Goal: Information Seeking & Learning: Learn about a topic

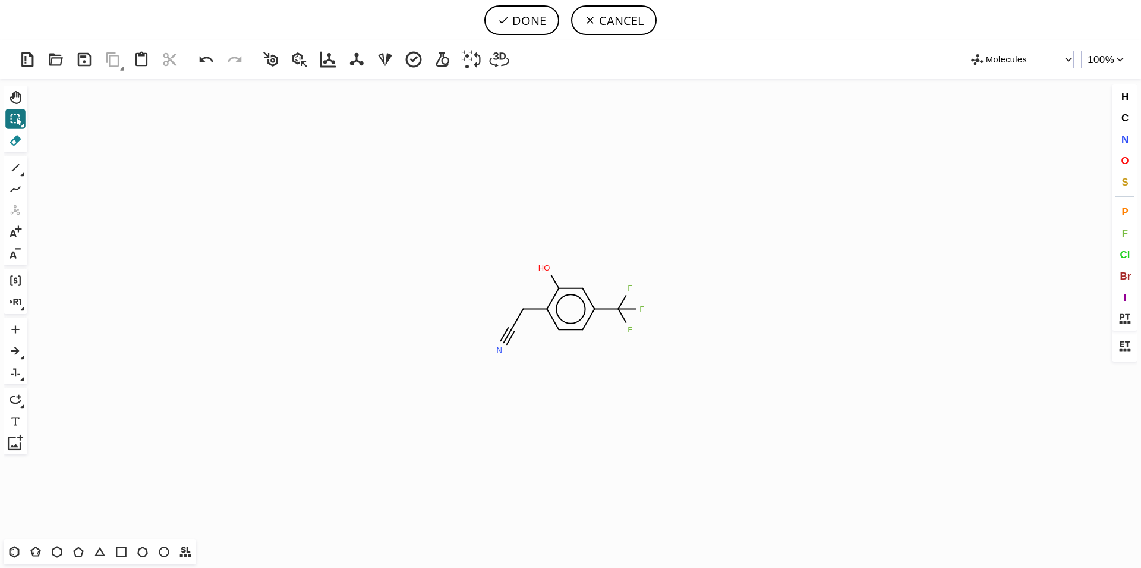
click at [14, 141] on icon at bounding box center [15, 140] width 15 height 15
click at [505, 341] on icon at bounding box center [507, 336] width 14 height 17
click at [517, 315] on icon at bounding box center [520, 314] width 18 height 21
click at [517, 329] on tspan "H" at bounding box center [517, 329] width 6 height 9
click at [519, 312] on tspan "3" at bounding box center [518, 310] width 4 height 9
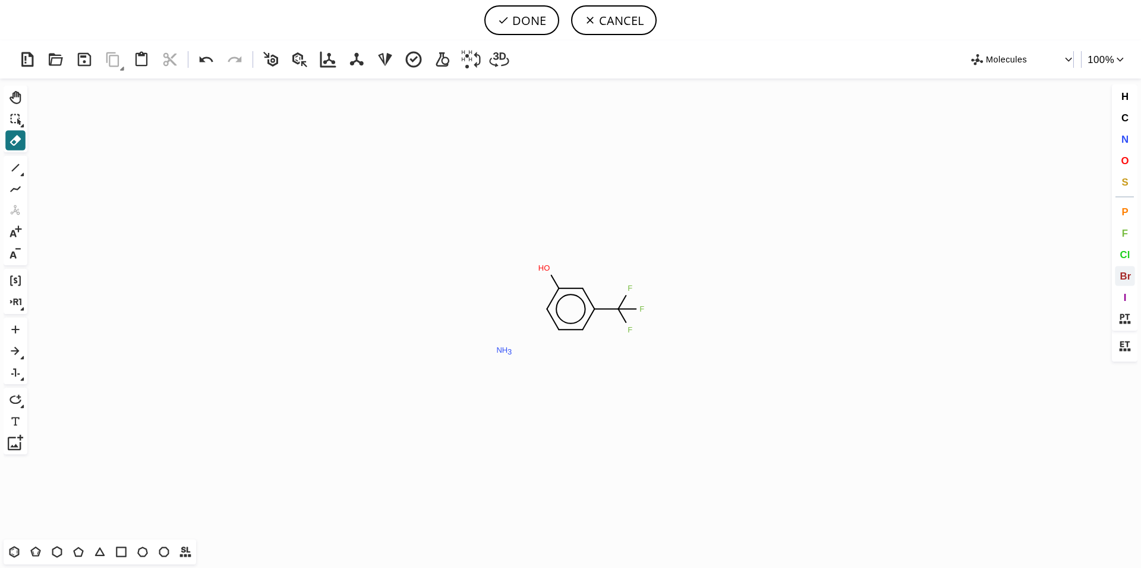
click at [1125, 278] on span "Br" at bounding box center [1125, 275] width 11 height 11
drag, startPoint x: 549, startPoint y: 310, endPoint x: 525, endPoint y: 310, distance: 23.8
click at [524, 310] on icon "Created with [PERSON_NAME] 2.3.0 N H 3 F F F O H Br Br" at bounding box center [570, 308] width 1077 height 461
click at [13, 137] on icon at bounding box center [15, 140] width 15 height 15
click at [495, 351] on rect at bounding box center [504, 349] width 21 height 15
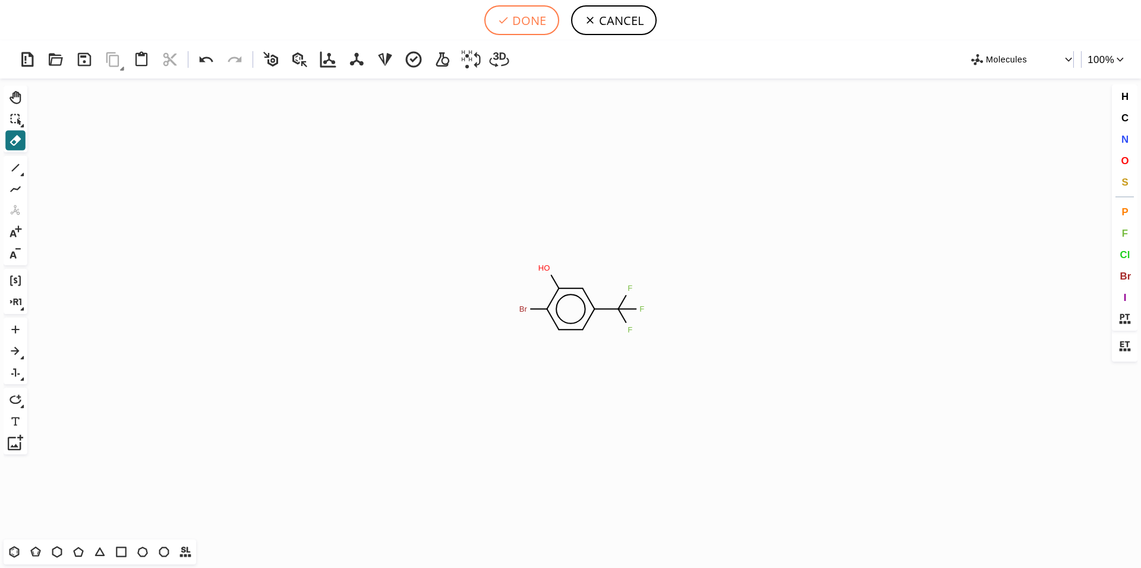
click at [530, 25] on button "DONE" at bounding box center [521, 20] width 75 height 30
type input "c1(Br)c(O)cc(C(F)(F)F)cc1"
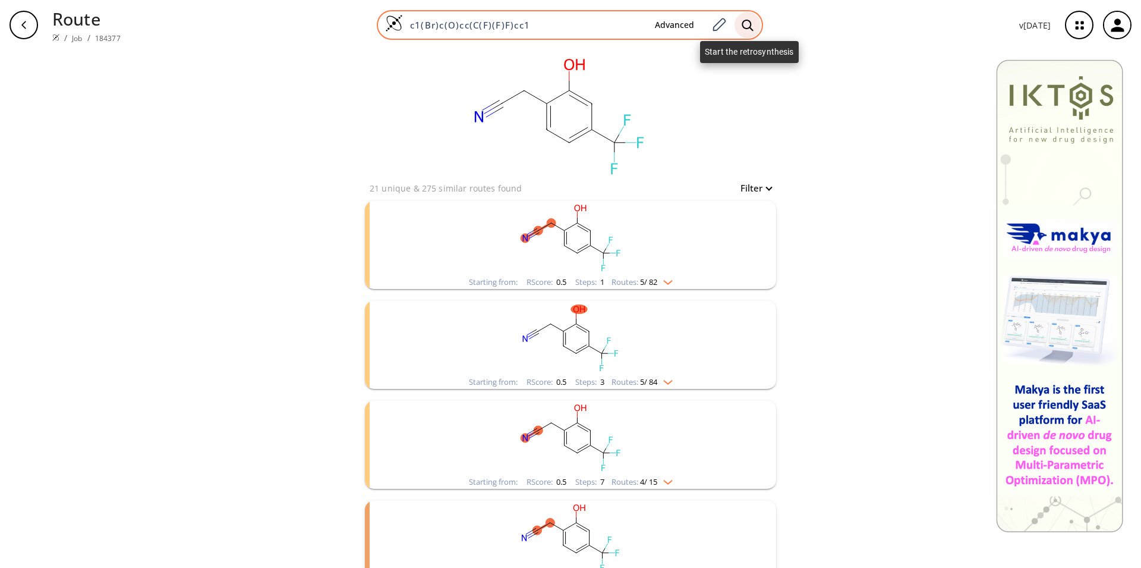
click at [744, 22] on icon at bounding box center [748, 25] width 12 height 12
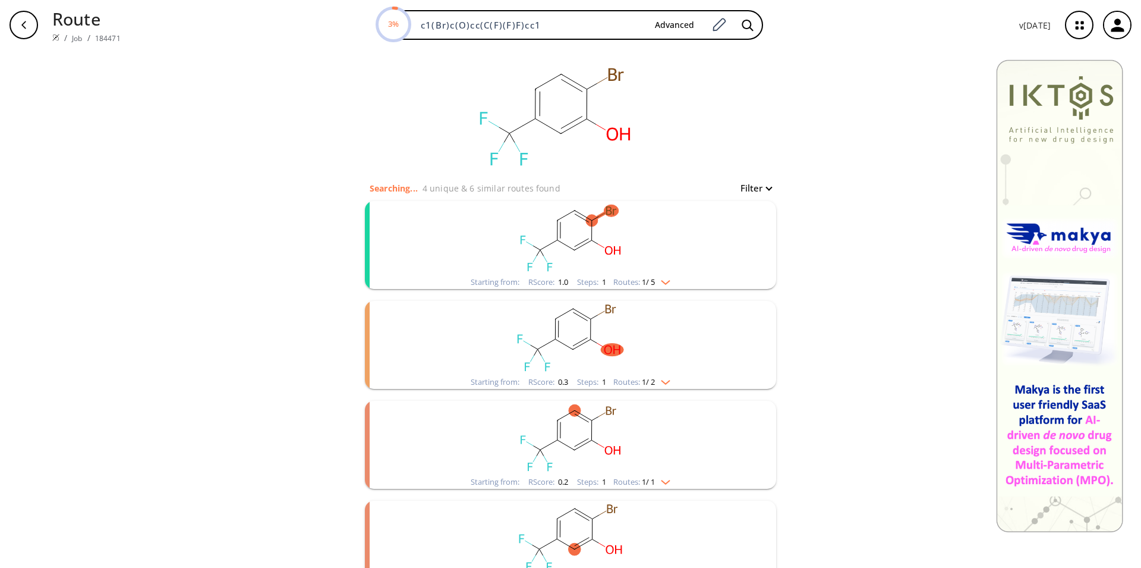
click at [638, 237] on rect "clusters" at bounding box center [570, 238] width 309 height 74
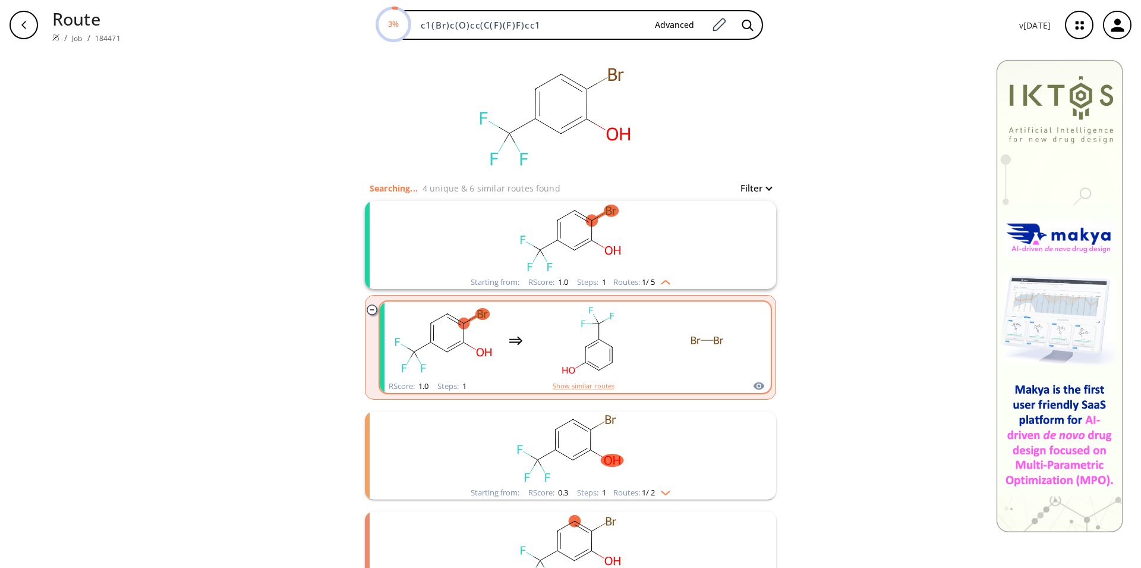
click at [629, 332] on rect "clusters" at bounding box center [588, 340] width 107 height 74
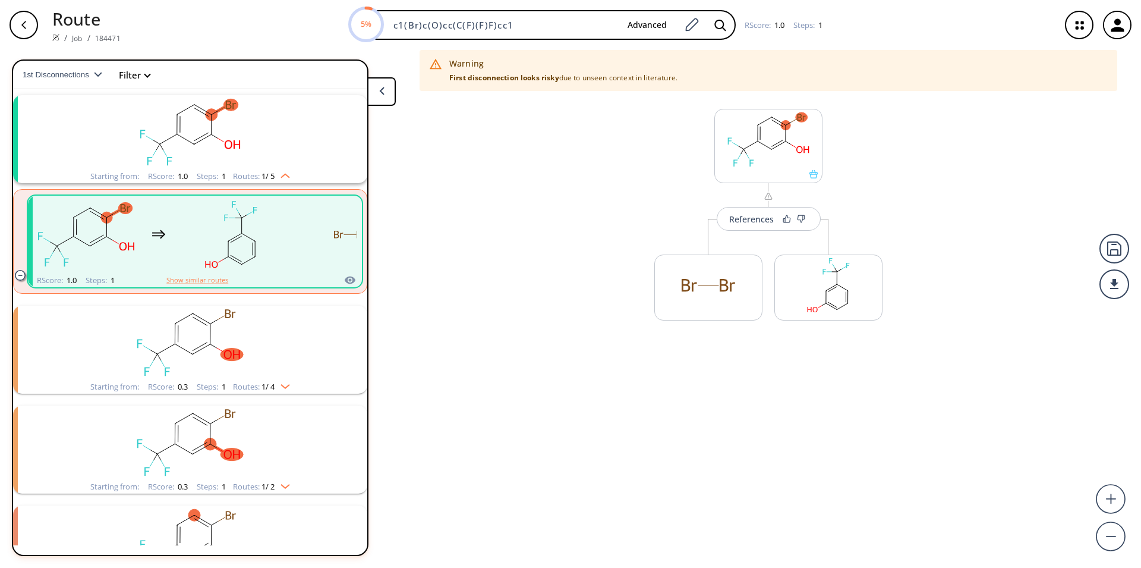
scroll to position [27, 0]
click at [777, 221] on button "References" at bounding box center [769, 219] width 104 height 24
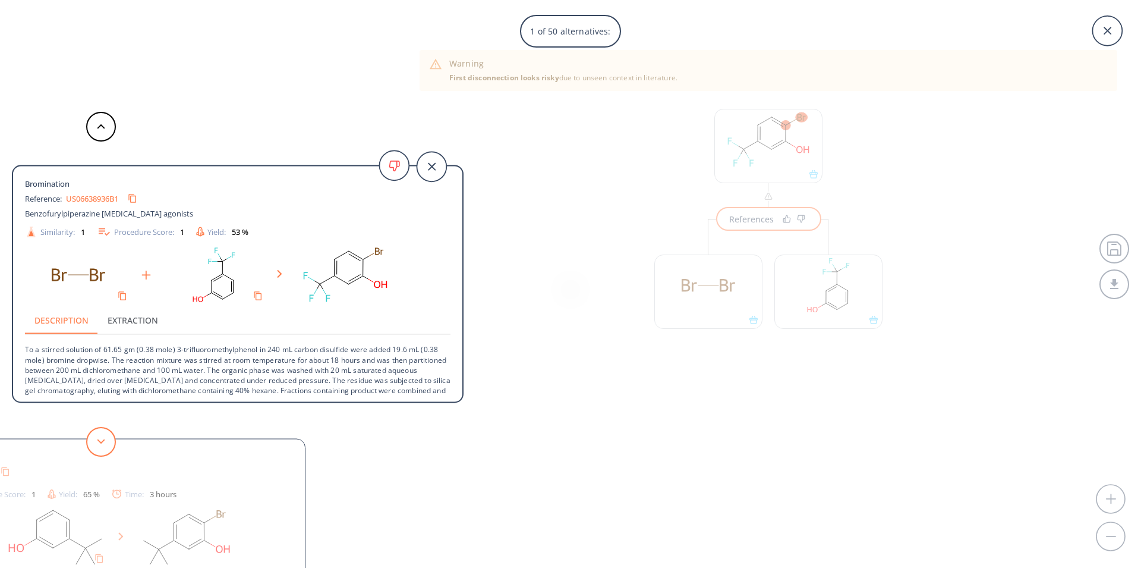
click at [102, 443] on icon at bounding box center [101, 441] width 8 height 5
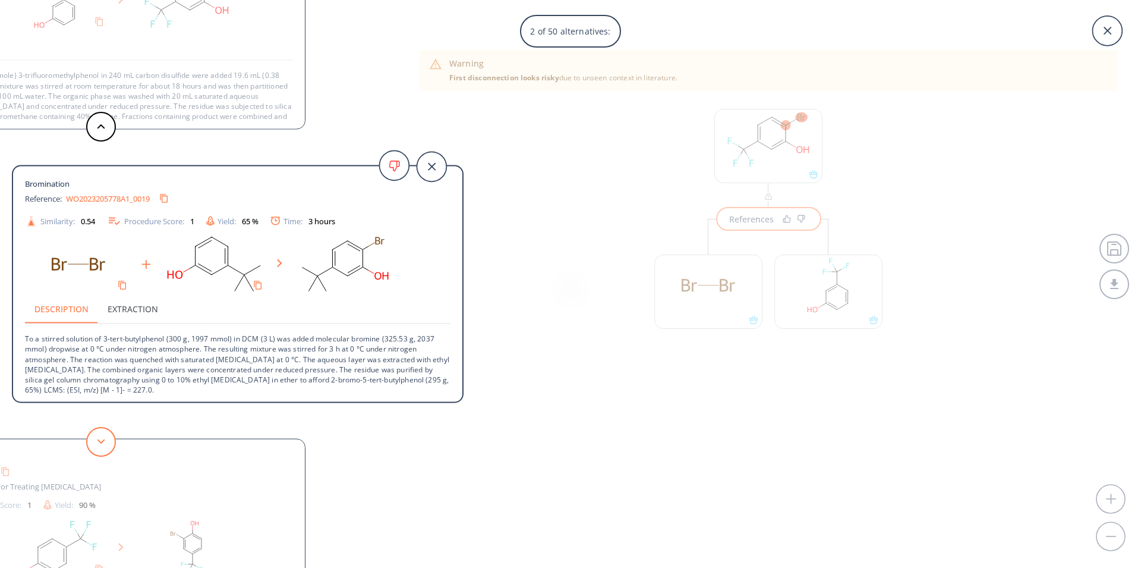
click at [100, 437] on button at bounding box center [101, 442] width 30 height 30
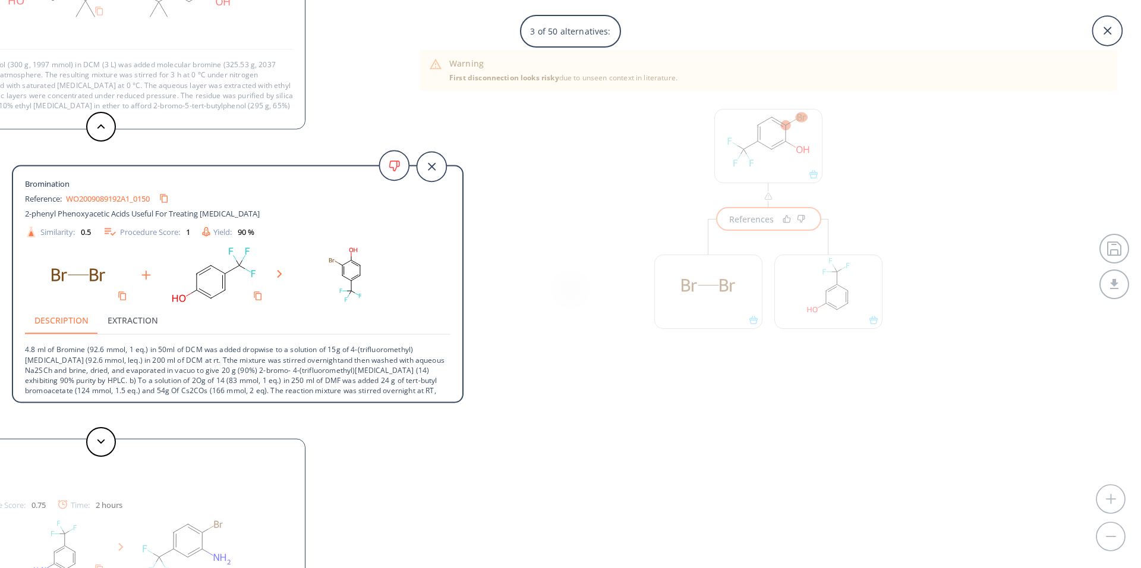
click at [99, 197] on link "WO2009089192A1_0150" at bounding box center [108, 198] width 84 height 8
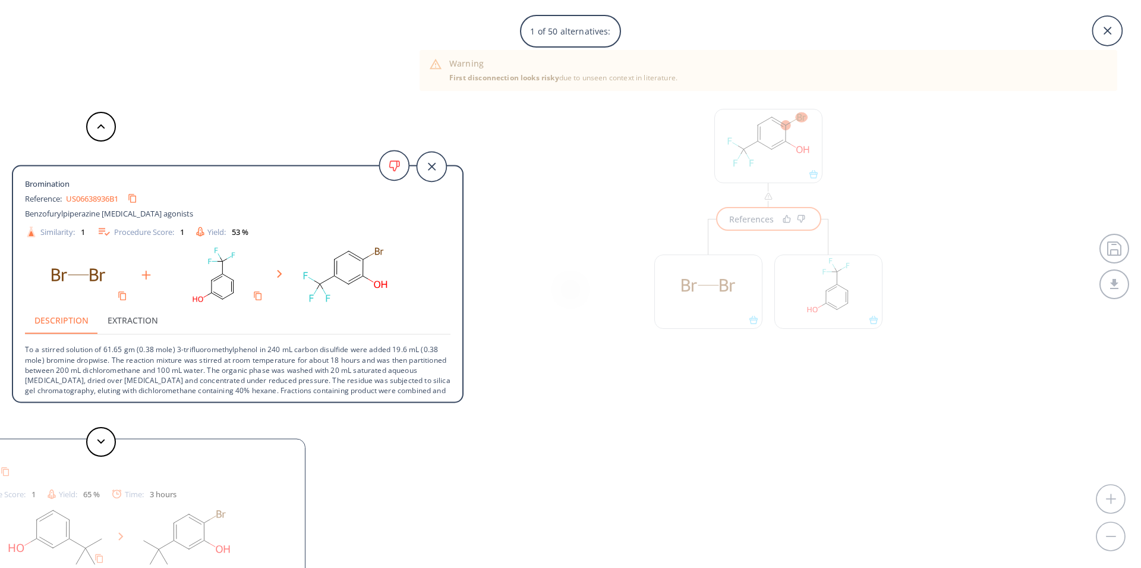
click at [685, 231] on div "1 of 50 alternatives: Bromination Reference: US06638936B1 Benzofurylpiperazine …" at bounding box center [570, 284] width 1141 height 568
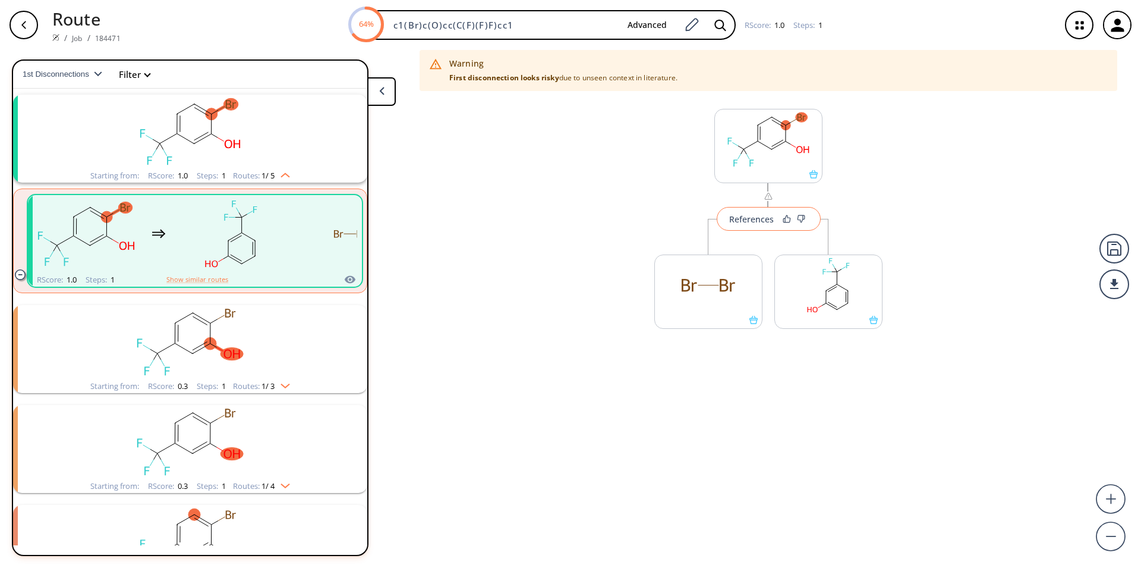
click at [775, 217] on button "References" at bounding box center [769, 219] width 104 height 24
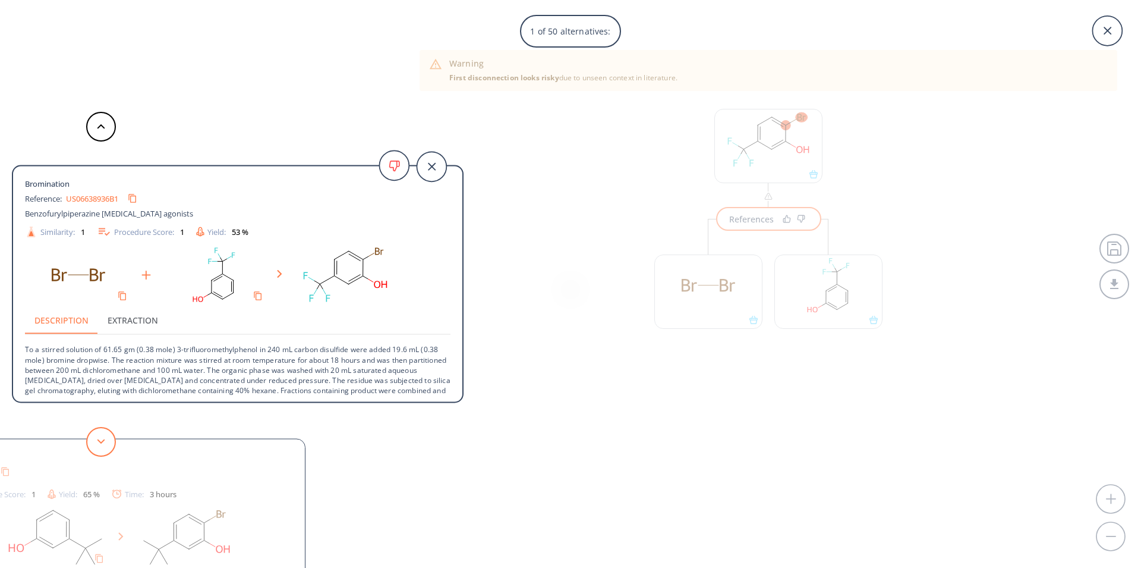
click at [96, 449] on button at bounding box center [101, 442] width 30 height 30
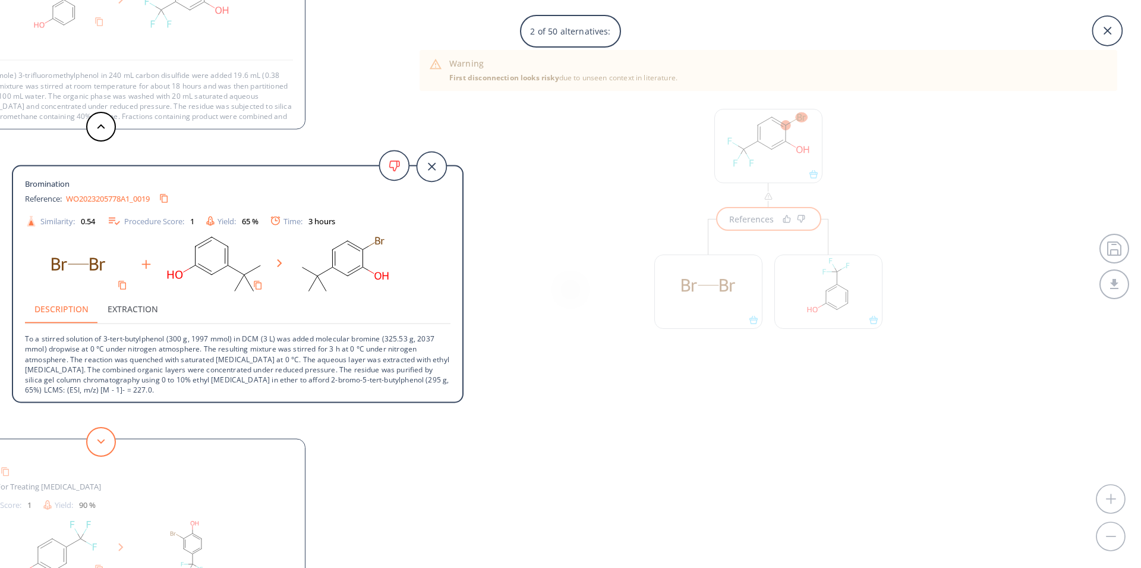
click at [97, 438] on button at bounding box center [101, 442] width 30 height 30
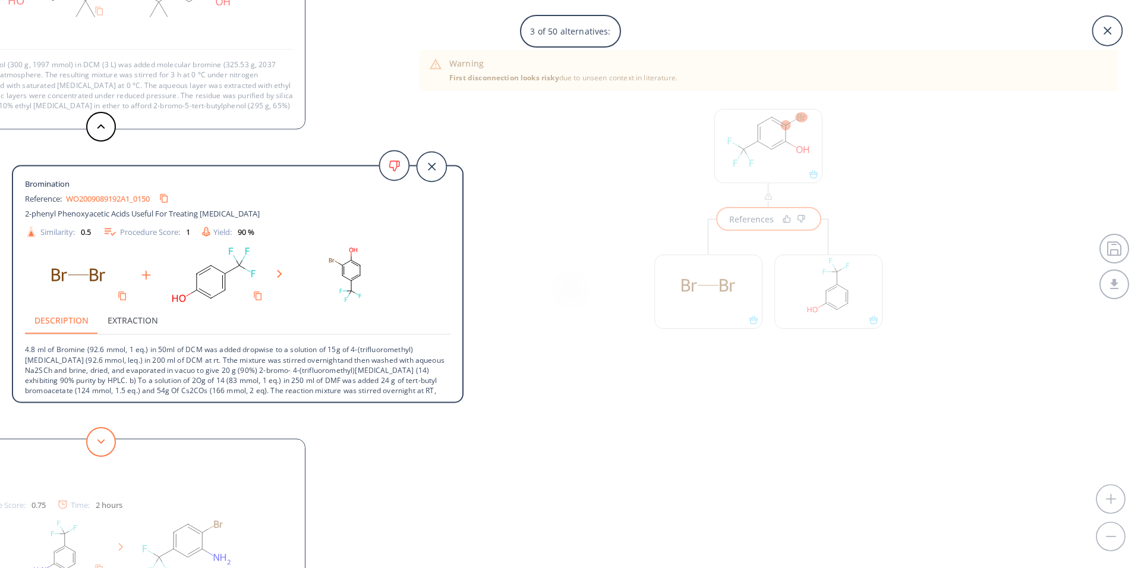
click at [97, 442] on icon at bounding box center [101, 441] width 8 height 5
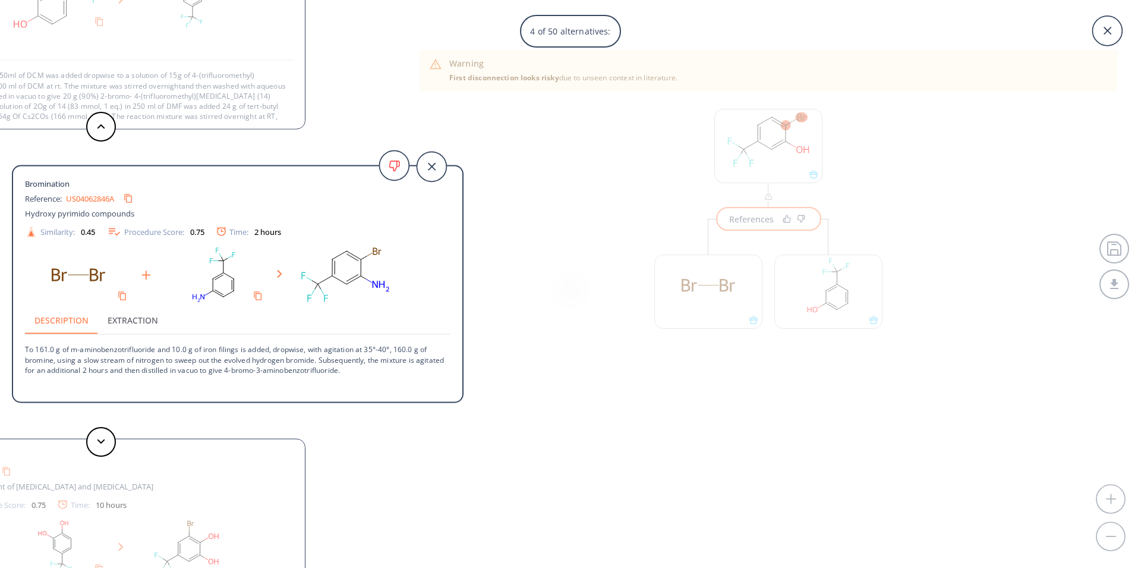
click at [92, 201] on link "US04062846A" at bounding box center [90, 198] width 48 height 8
click at [103, 442] on polygon at bounding box center [101, 441] width 8 height 5
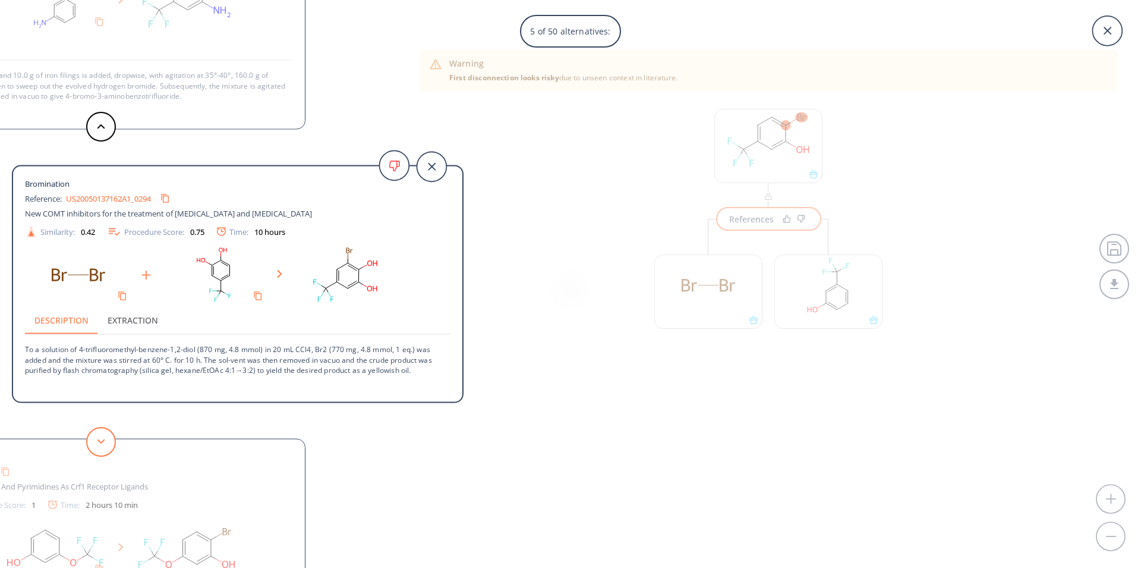
click at [113, 443] on button at bounding box center [101, 442] width 30 height 30
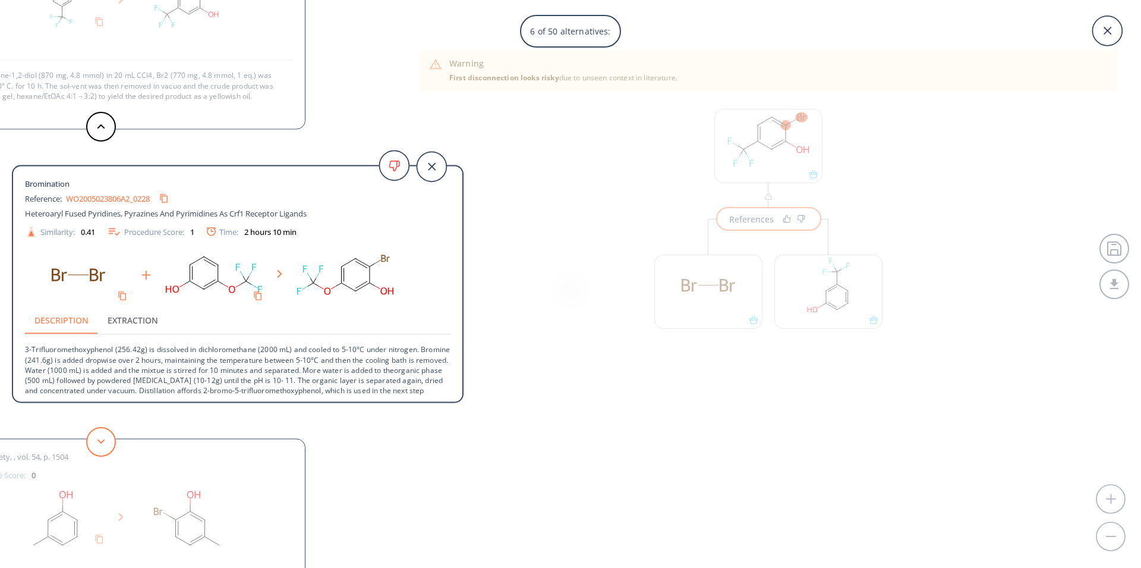
click at [113, 443] on button at bounding box center [101, 442] width 30 height 30
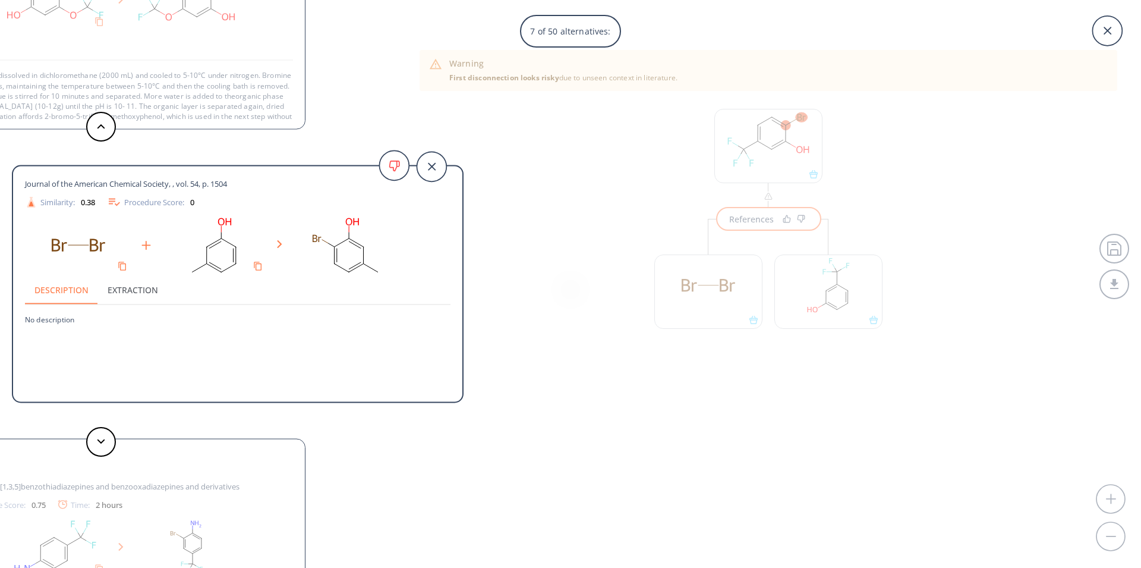
drag, startPoint x: 259, startPoint y: 180, endPoint x: 17, endPoint y: 183, distance: 241.9
click at [21, 187] on div "Journal of the American Chemical Society, , vol. 54, p. 1504 Similarity: 0.38 P…" at bounding box center [237, 286] width 449 height 220
click at [13, 187] on div "Journal of the American Chemical Society, , vol. 54, p. 1504 Similarity: 0.38 P…" at bounding box center [238, 284] width 452 height 238
drag, startPoint x: 24, startPoint y: 182, endPoint x: 244, endPoint y: 180, distance: 219.3
click at [244, 180] on div "Journal of the American Chemical Society, , vol. 54, p. 1504 Similarity: 0.38 P…" at bounding box center [237, 286] width 449 height 220
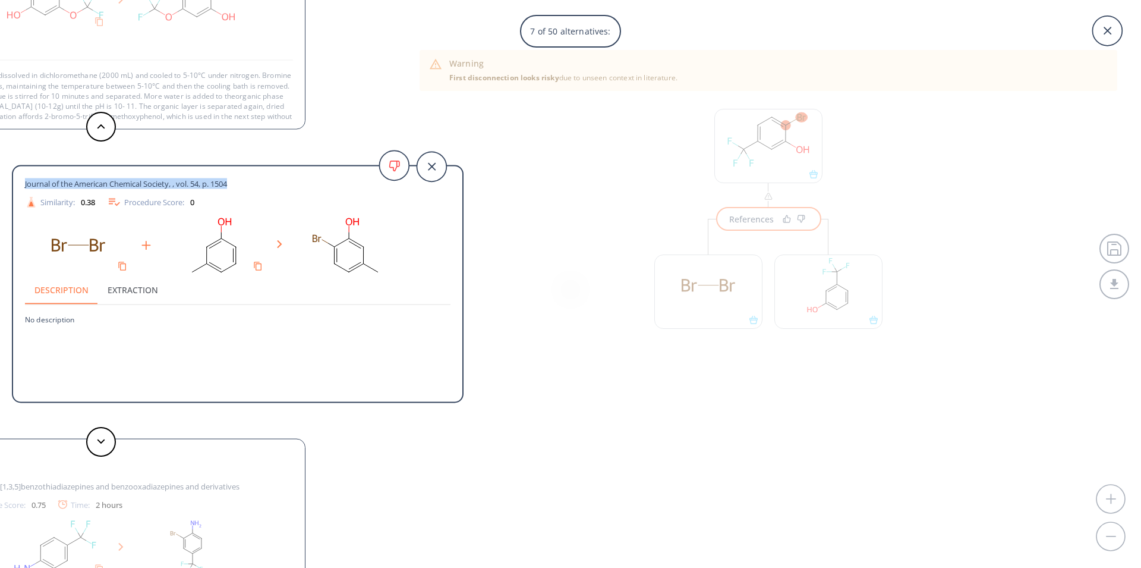
copy span "Journal of the American Chemical Society, , vol. 54, p. 1504"
click at [101, 442] on icon at bounding box center [101, 441] width 8 height 5
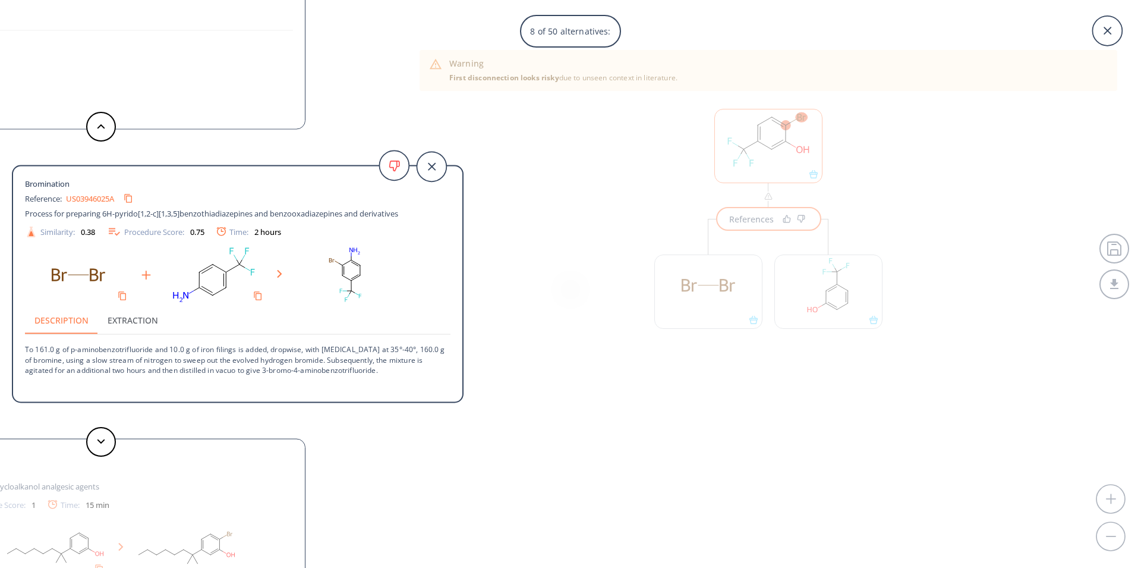
drag, startPoint x: 794, startPoint y: 117, endPoint x: 784, endPoint y: 145, distance: 30.1
click at [792, 121] on div "8 of 50 alternatives: Bromination Reference: US06638936B1 Benzofurylpiperazine …" at bounding box center [570, 284] width 1141 height 568
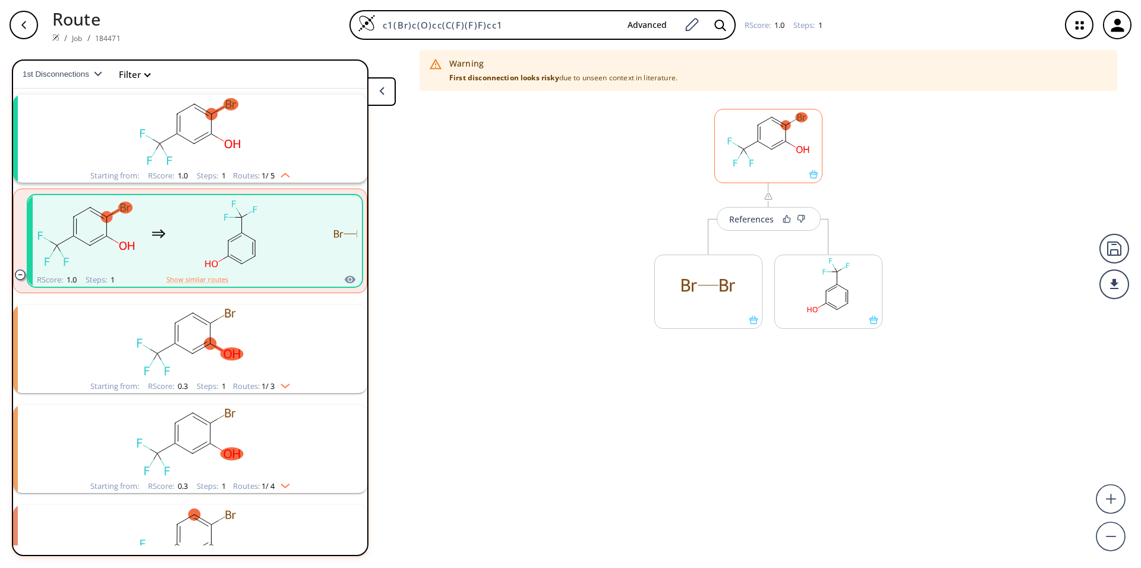
click at [784, 144] on rect at bounding box center [768, 139] width 107 height 61
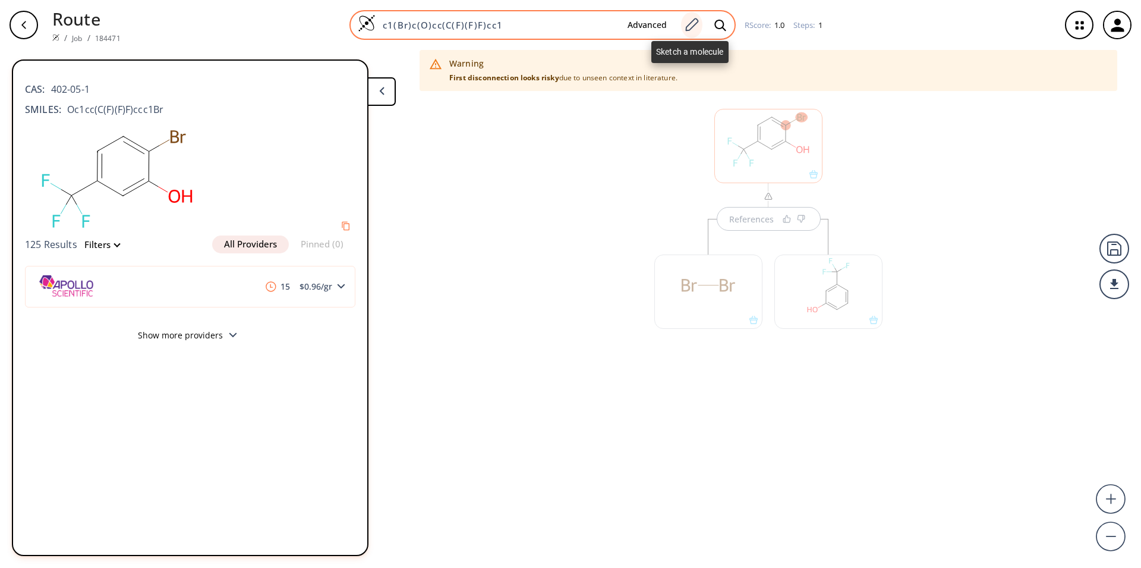
click at [695, 24] on icon at bounding box center [692, 24] width 16 height 15
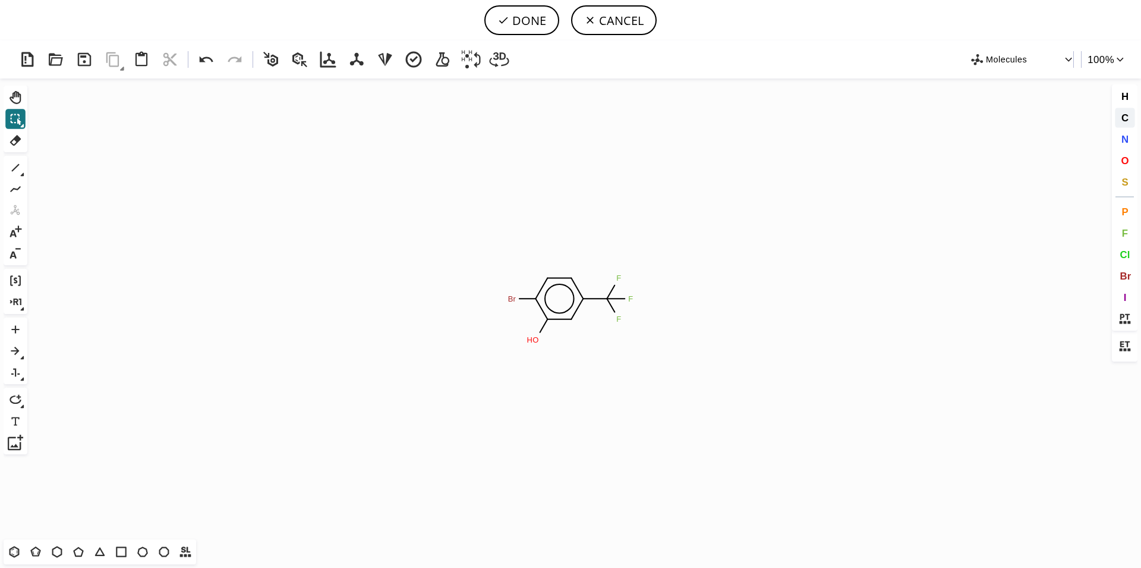
click at [1125, 116] on span "C" at bounding box center [1124, 117] width 7 height 11
drag, startPoint x: 533, startPoint y: 345, endPoint x: 517, endPoint y: 349, distance: 16.4
click at [505, 352] on icon "Created with [PERSON_NAME] 2.3.0 O Br F F F C H 3 C" at bounding box center [570, 308] width 1077 height 461
click at [517, 22] on button "DONE" at bounding box center [521, 20] width 75 height 30
type input "c1(ccc(C(F)(F)F)cc1OC)Br"
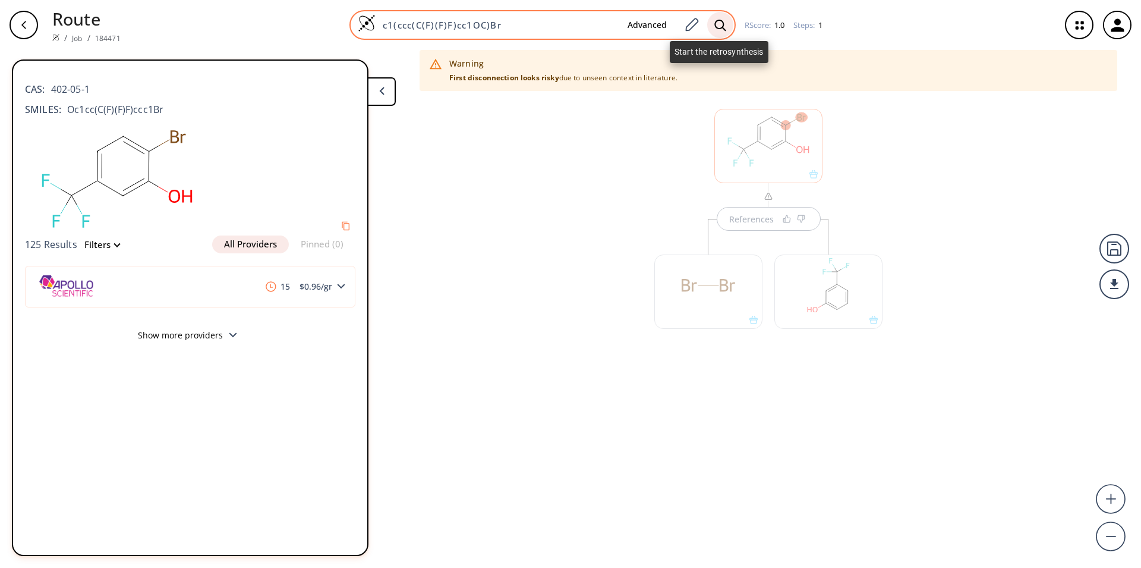
click at [714, 23] on icon at bounding box center [719, 24] width 11 height 11
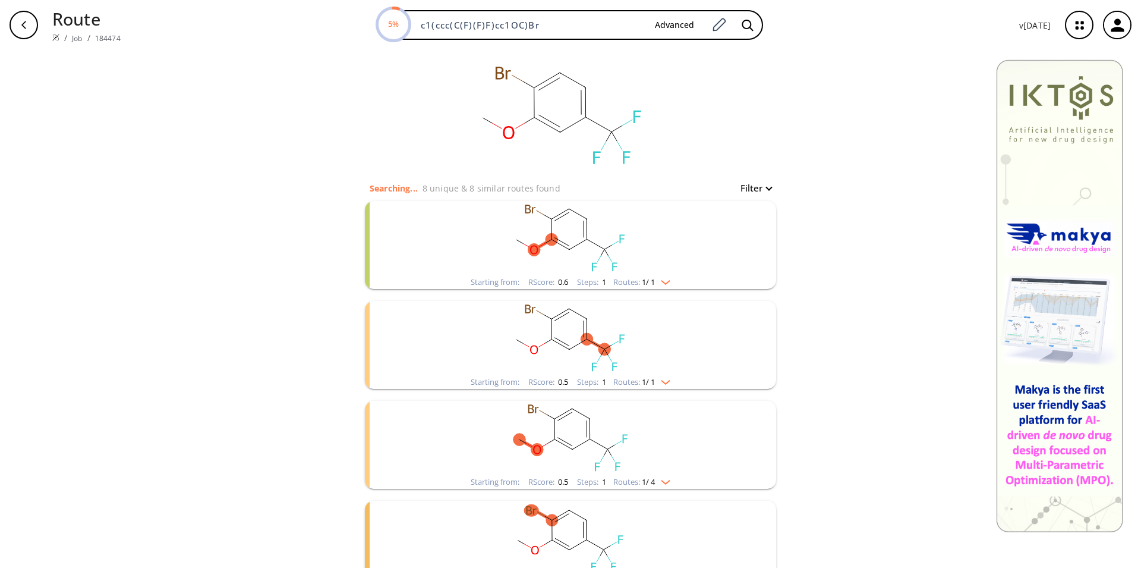
click at [572, 274] on rect "clusters" at bounding box center [570, 238] width 309 height 74
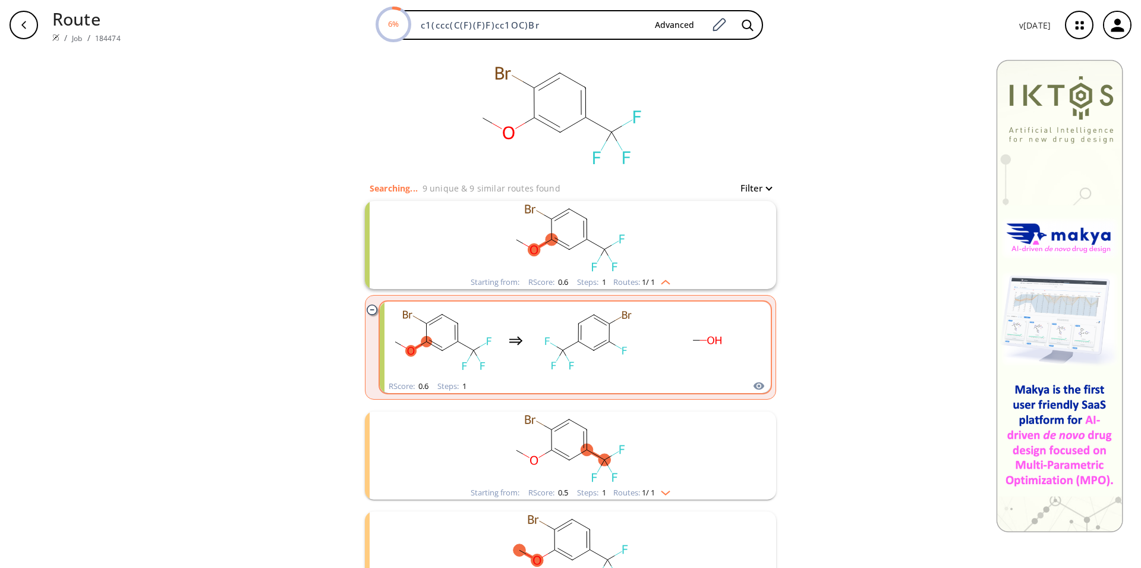
click at [586, 373] on rect "clusters" at bounding box center [588, 340] width 107 height 74
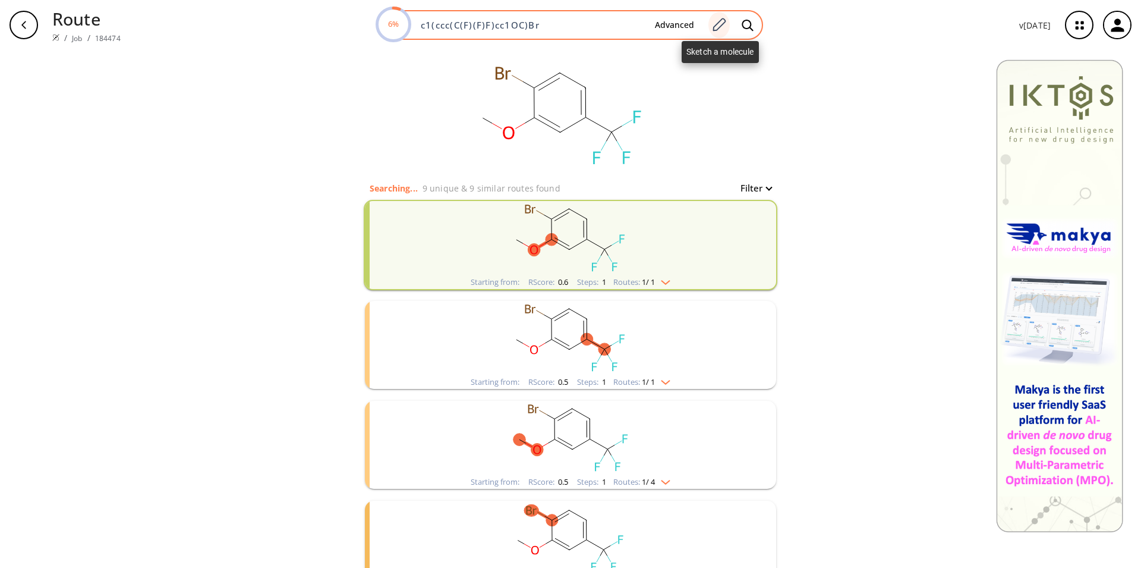
click at [713, 23] on icon at bounding box center [719, 24] width 16 height 15
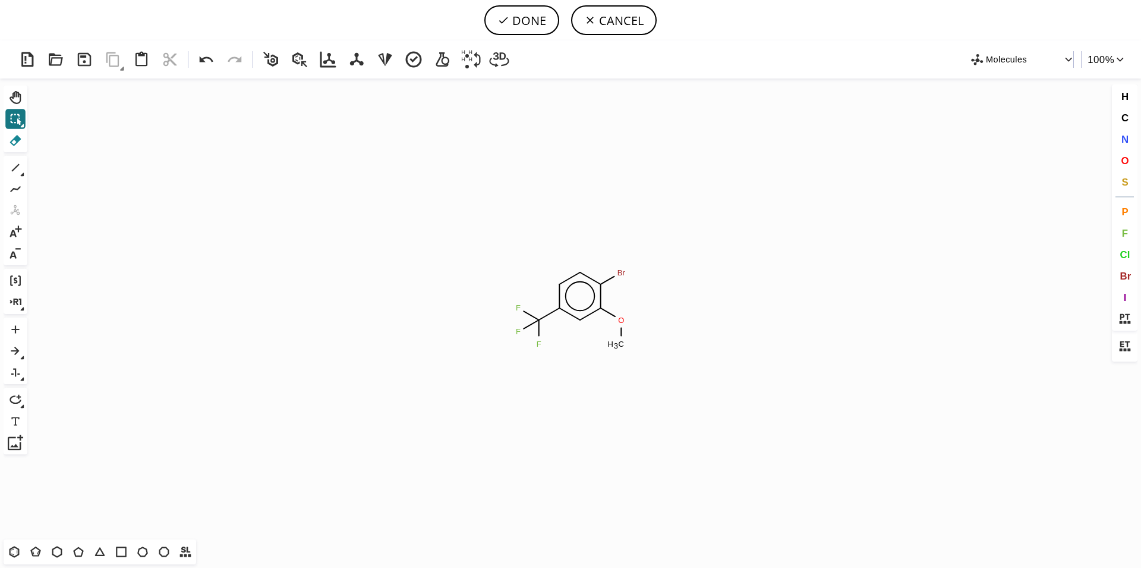
click at [14, 141] on icon at bounding box center [15, 140] width 15 height 15
click at [622, 348] on rect at bounding box center [616, 343] width 22 height 15
click at [514, 20] on button "DONE" at bounding box center [521, 20] width 75 height 30
type input "c1(Br)c(OC)cc(C(F)(F)F)cc1"
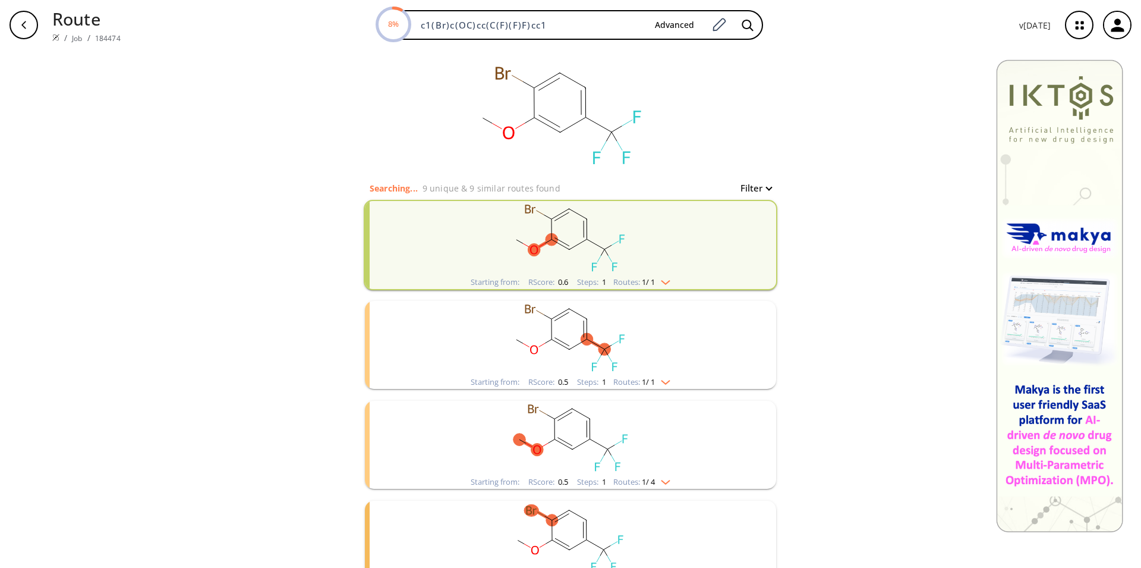
click at [578, 451] on rect "clusters" at bounding box center [570, 438] width 309 height 74
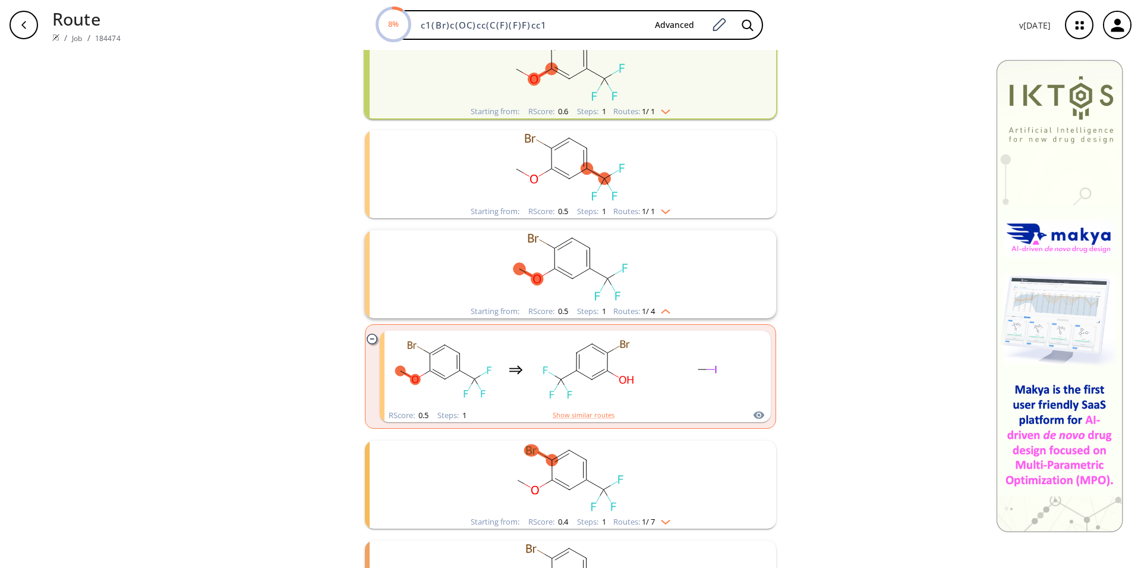
scroll to position [182, 0]
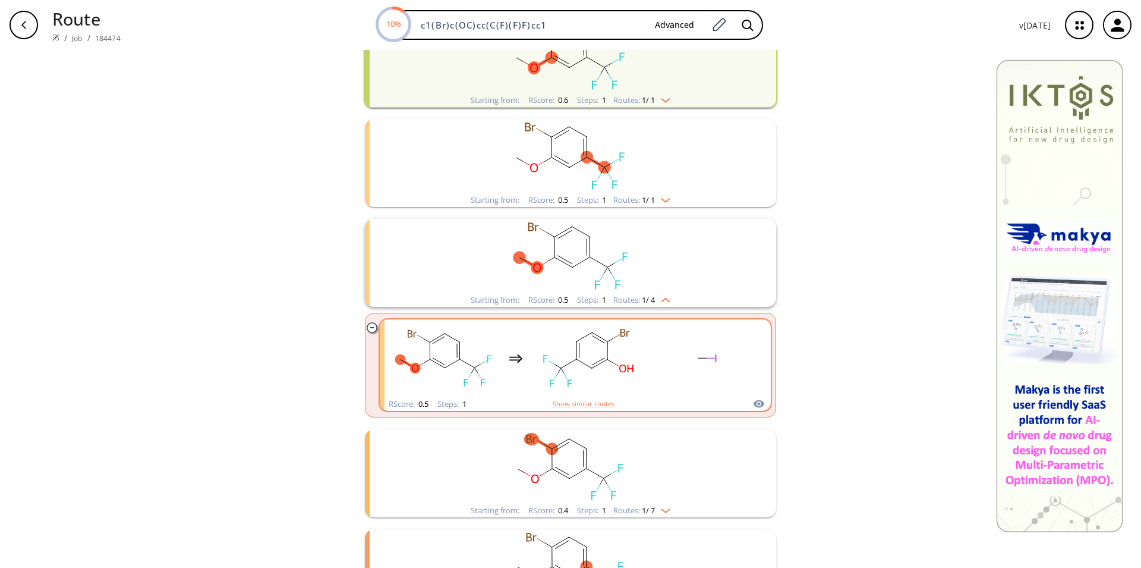
click at [566, 376] on rect "clusters" at bounding box center [588, 358] width 107 height 74
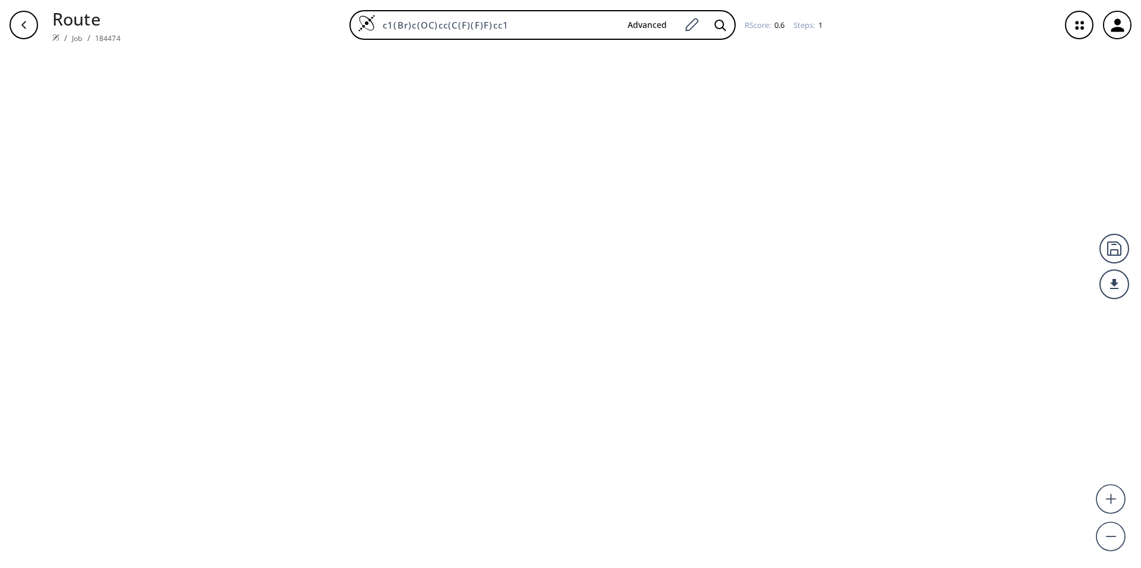
type input "c1(ccc(C(F)(F)F)cc1OC)Br"
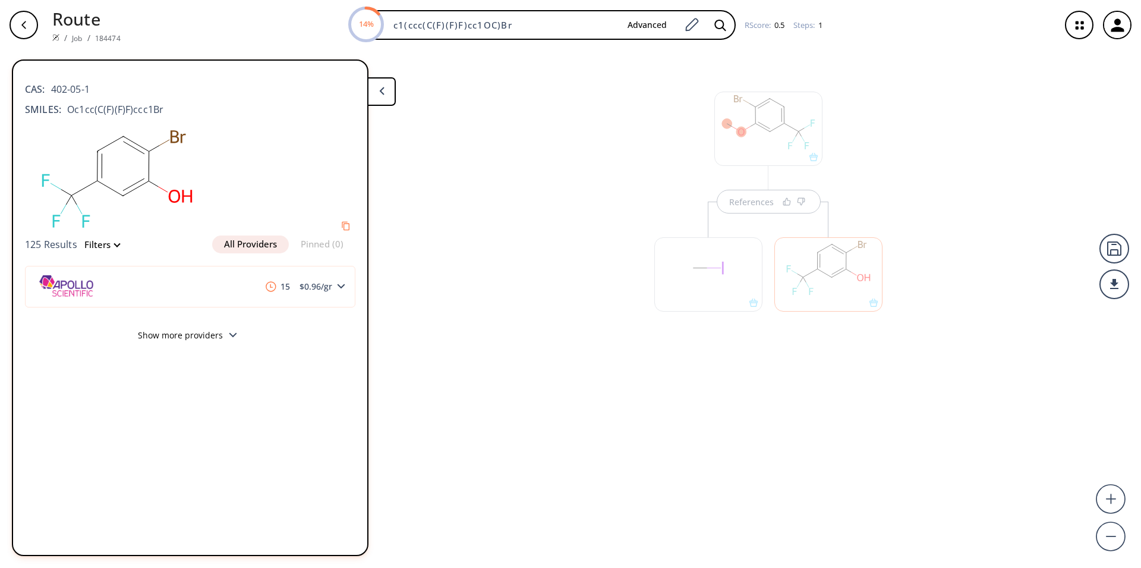
click at [847, 288] on div at bounding box center [829, 274] width 108 height 74
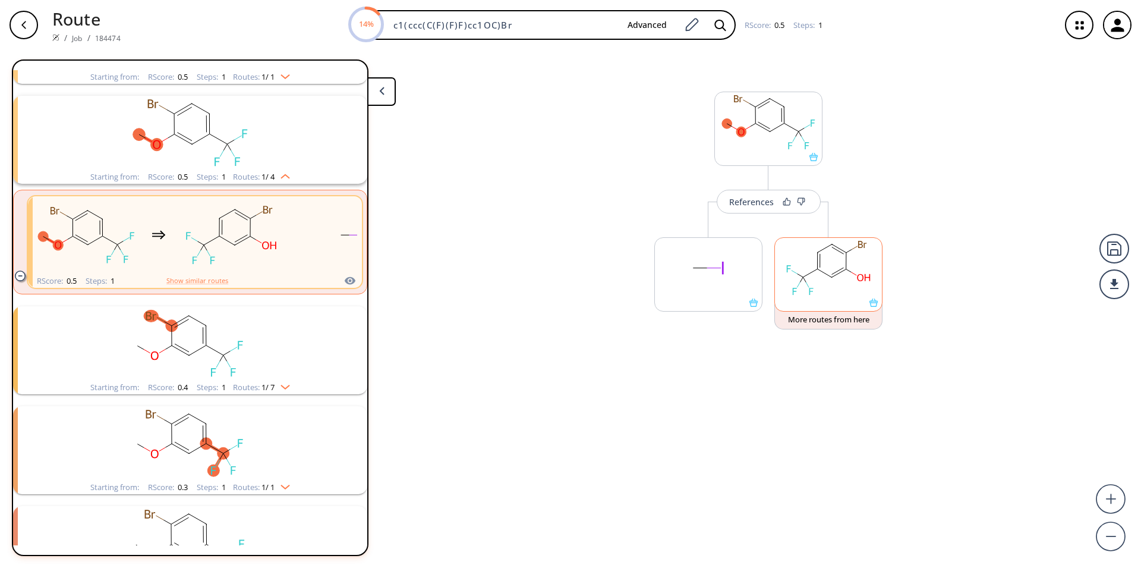
scroll to position [227, 0]
click at [834, 323] on button "More routes from here" at bounding box center [829, 317] width 108 height 26
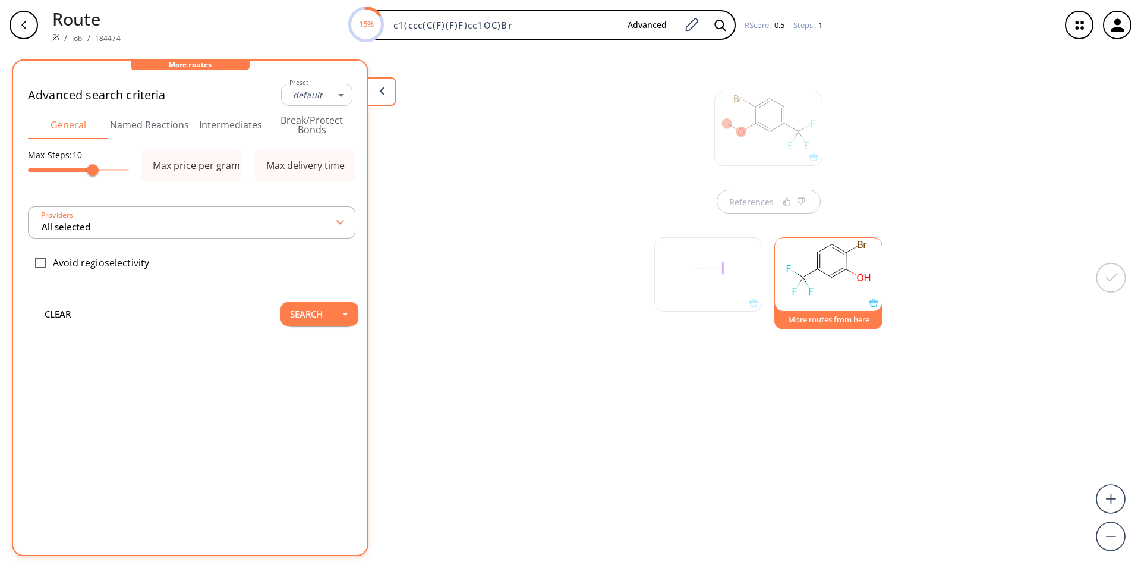
type input "-1"
type input "All selected"
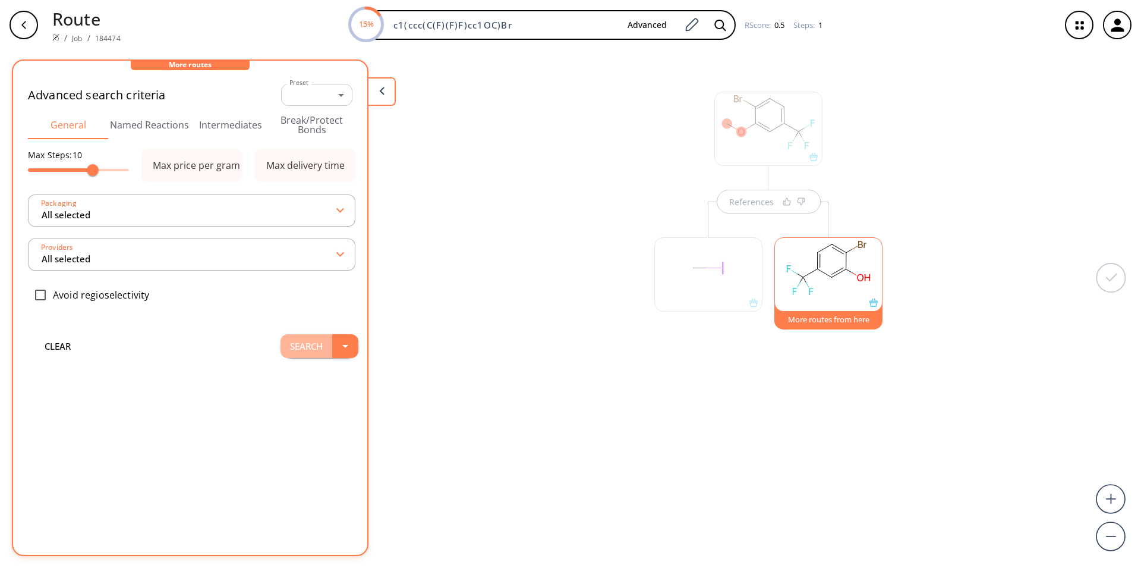
click at [312, 347] on button "Search" at bounding box center [307, 346] width 52 height 24
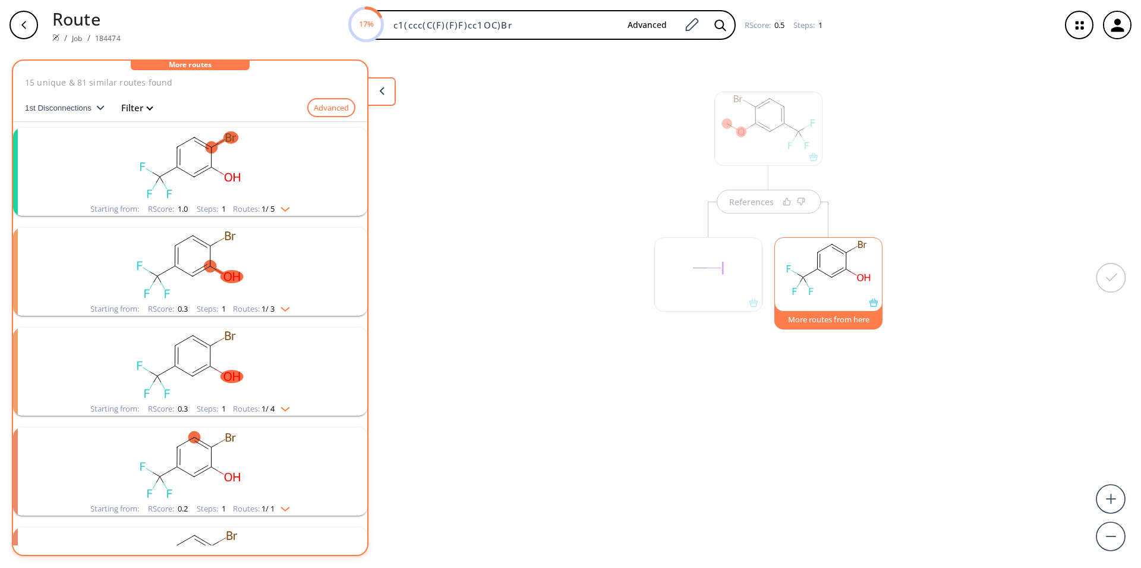
click at [221, 176] on rect "clusters" at bounding box center [190, 165] width 309 height 74
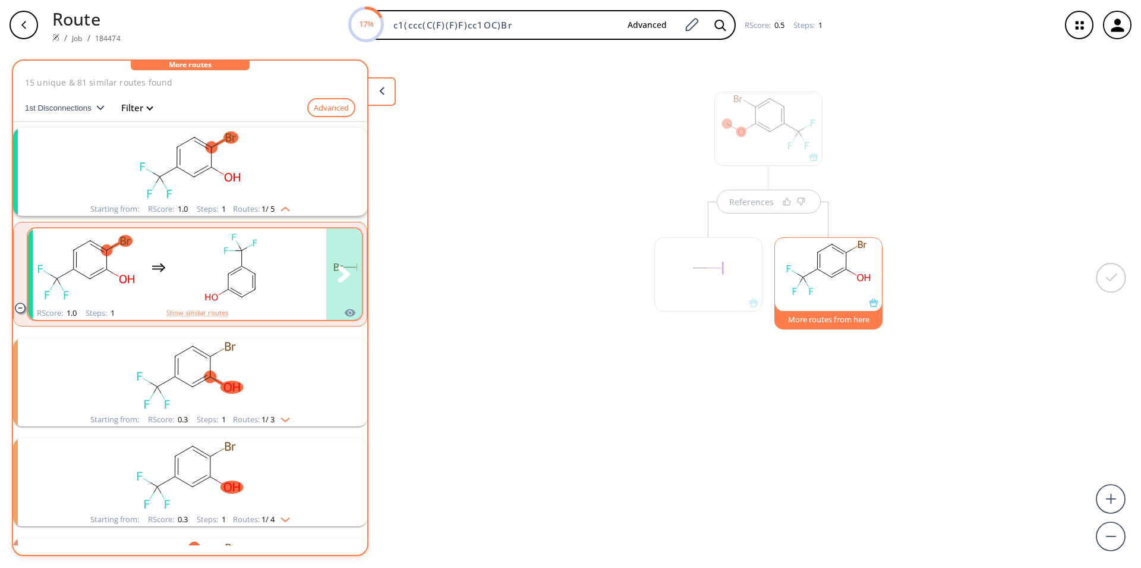
click at [269, 289] on rect "clusters" at bounding box center [231, 267] width 107 height 74
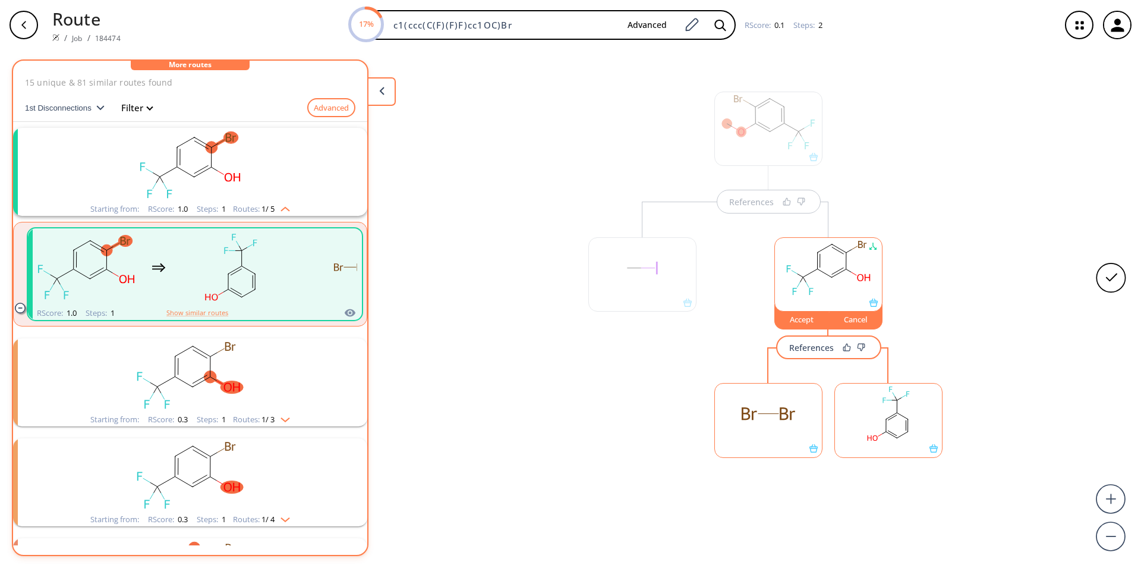
click at [817, 350] on div "References" at bounding box center [811, 348] width 45 height 8
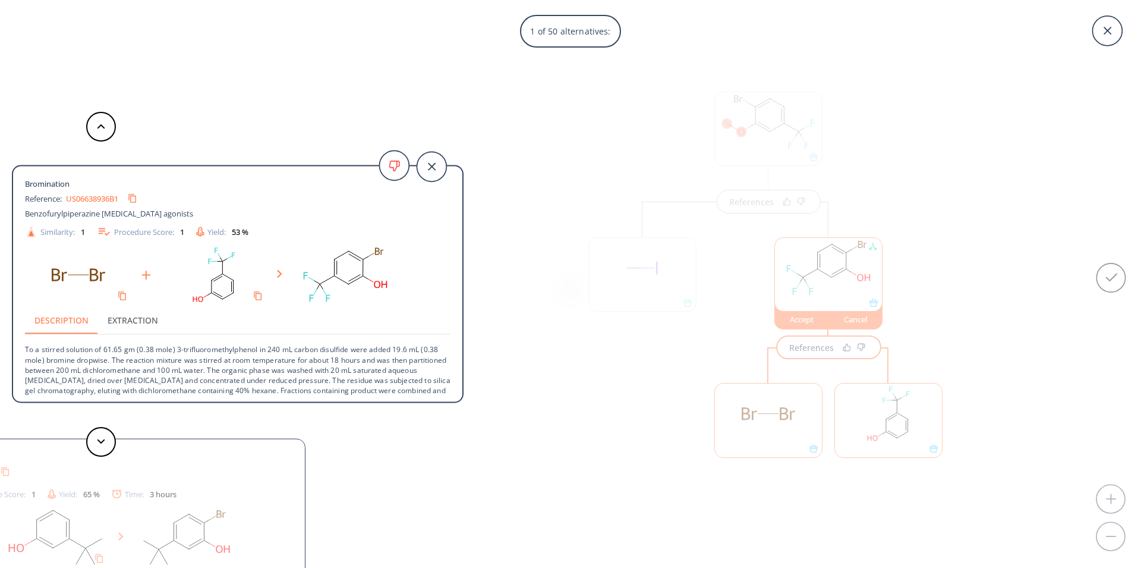
click at [90, 200] on link "US06638936B1" at bounding box center [92, 198] width 52 height 8
click at [99, 442] on polygon at bounding box center [101, 441] width 8 height 5
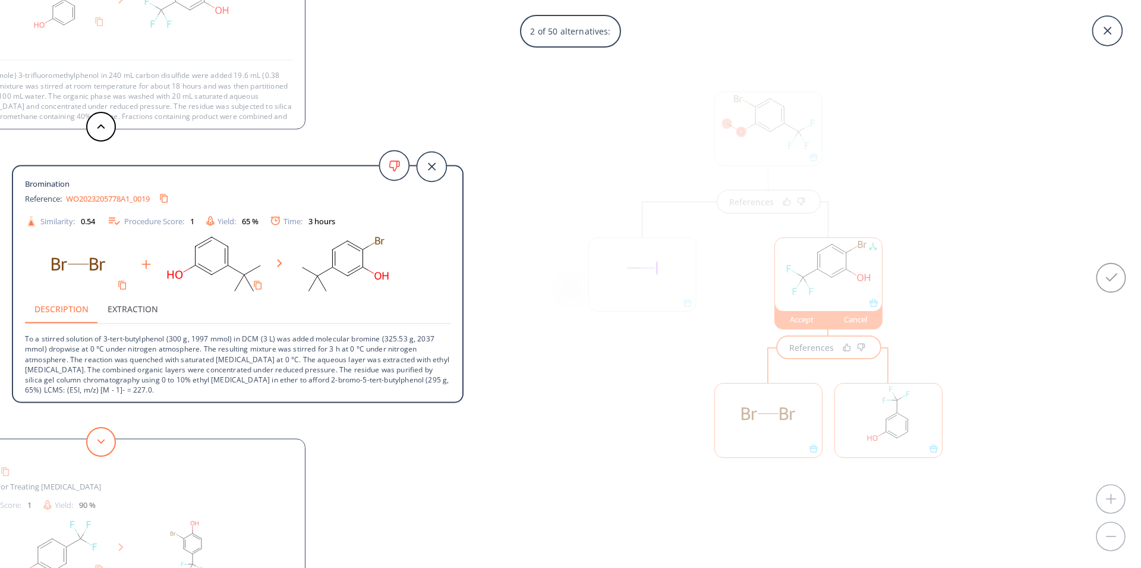
click at [99, 442] on polygon at bounding box center [101, 441] width 8 height 5
